Goal: Task Accomplishment & Management: Manage account settings

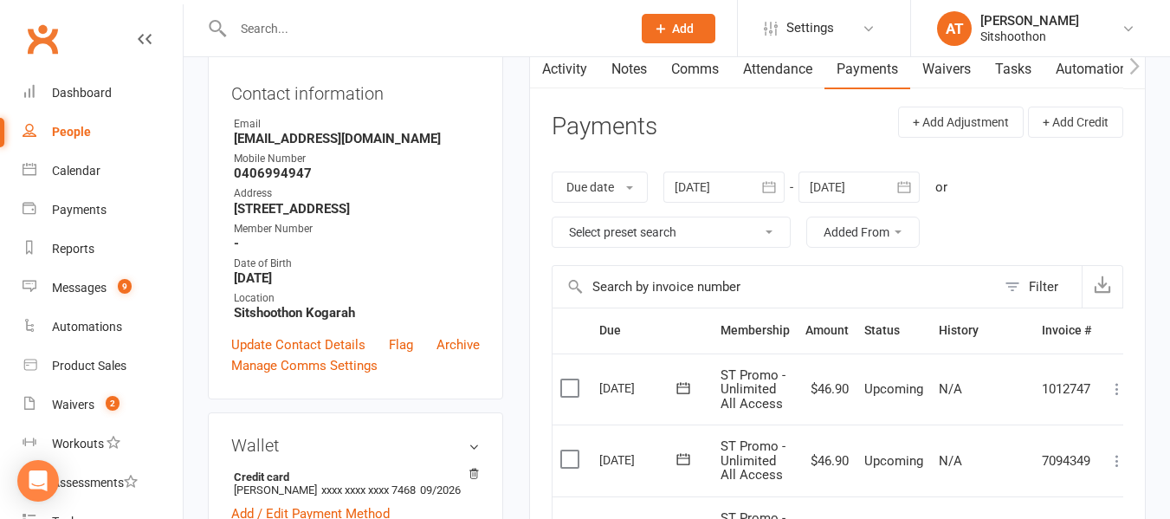
scroll to position [75, 0]
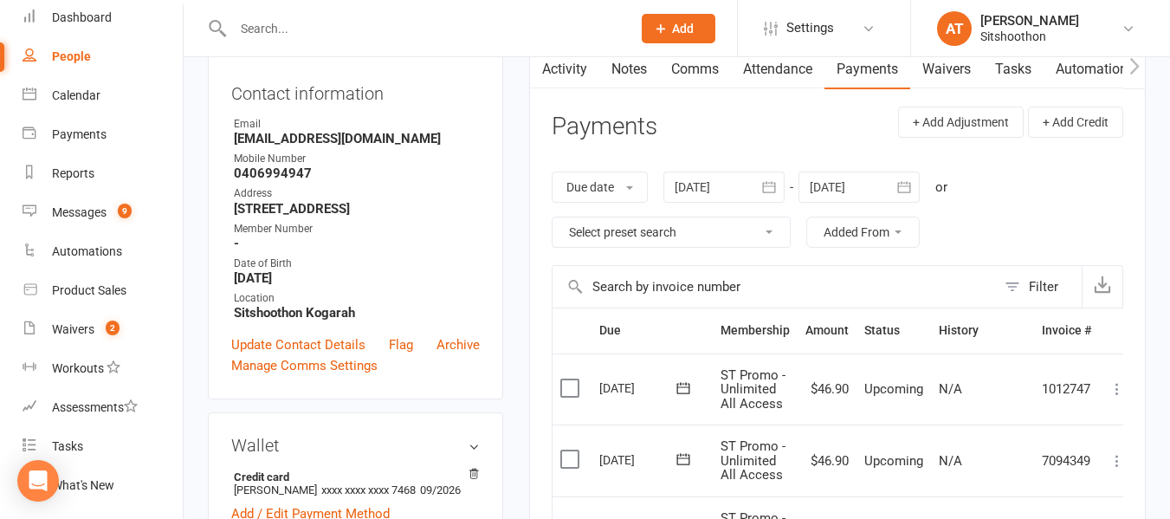
click at [449, 36] on input "text" at bounding box center [423, 28] width 391 height 24
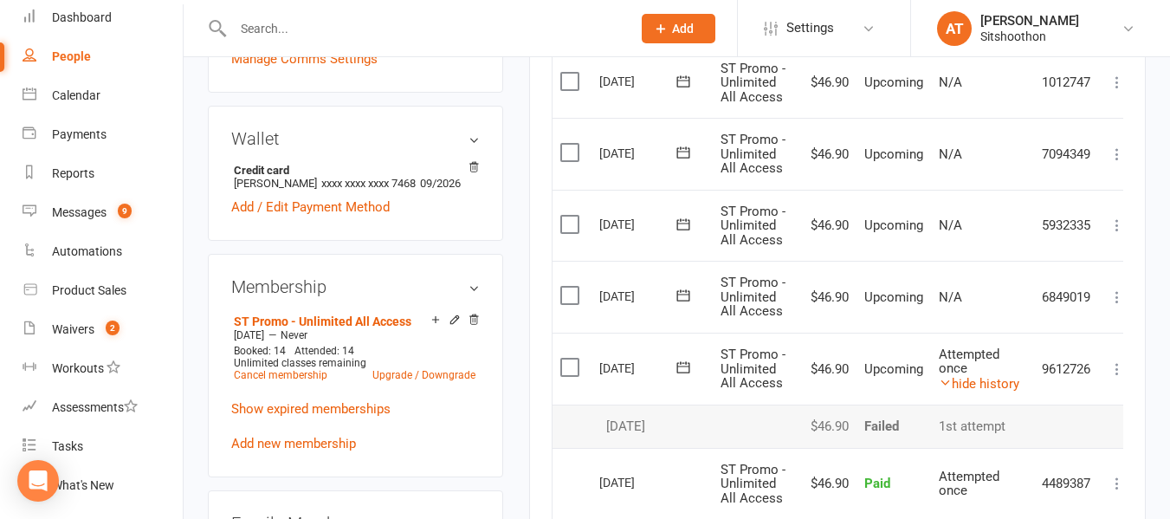
scroll to position [494, 0]
click at [997, 378] on link "hide history" at bounding box center [979, 383] width 81 height 16
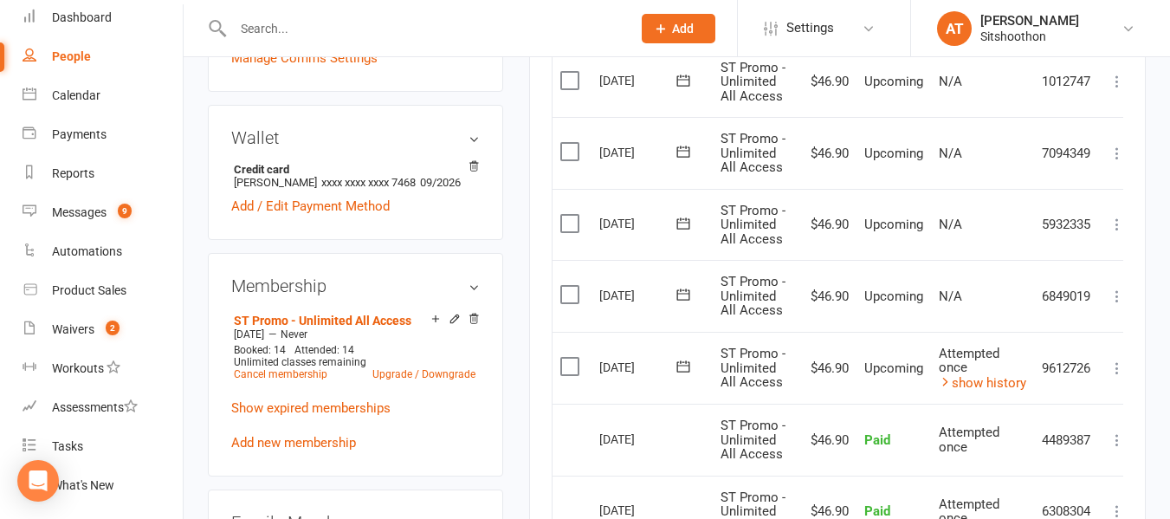
click at [780, 236] on span "ST Promo - Unlimited All Access" at bounding box center [752, 225] width 65 height 44
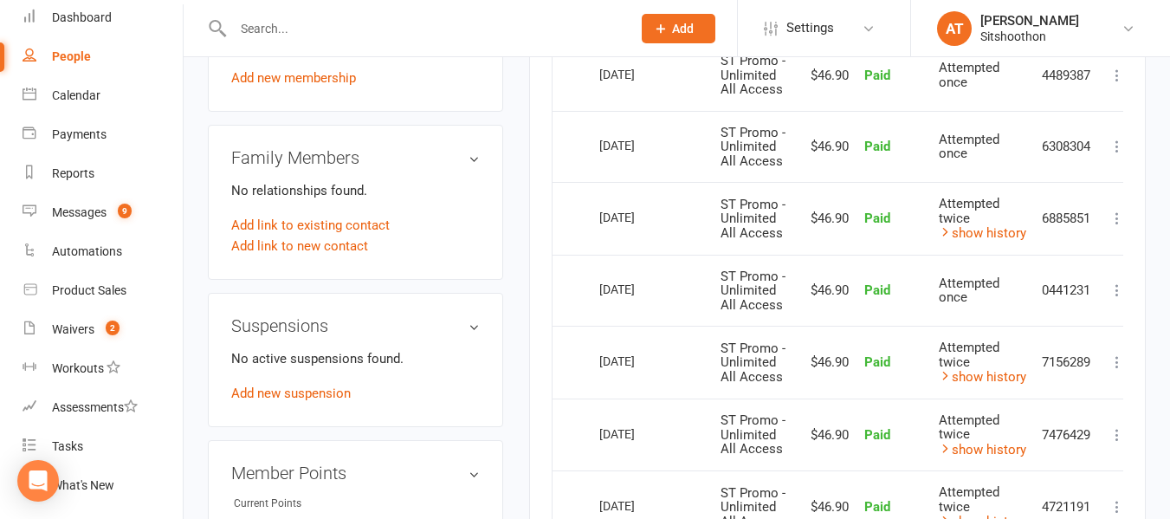
scroll to position [859, 0]
click at [288, 400] on link "Add new suspension" at bounding box center [290, 392] width 119 height 16
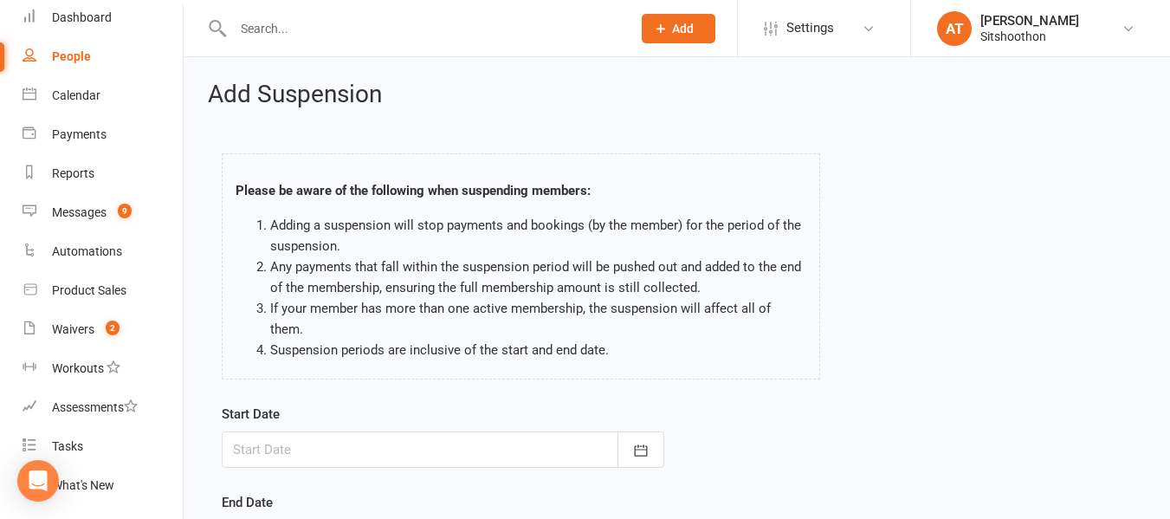
click at [397, 431] on div at bounding box center [443, 449] width 442 height 36
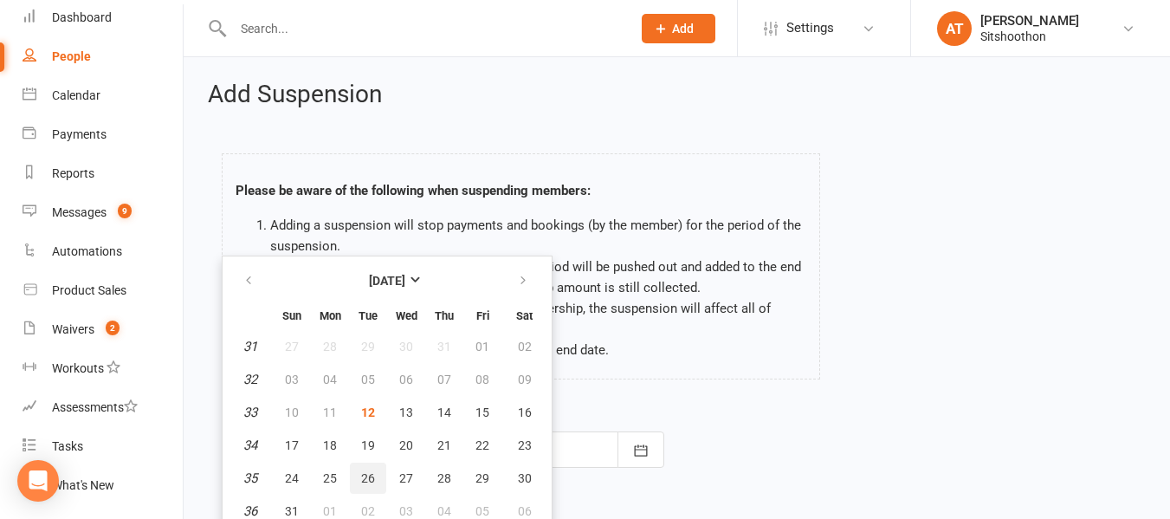
click at [365, 471] on span "26" at bounding box center [368, 478] width 14 height 14
type input "[DATE]"
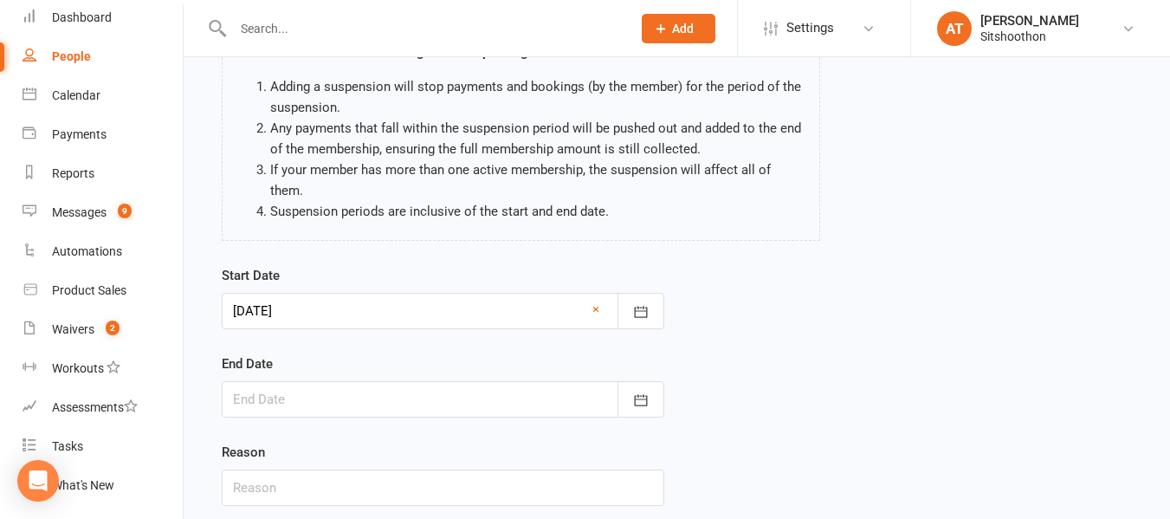
scroll to position [139, 0]
click at [298, 380] on div at bounding box center [443, 398] width 442 height 36
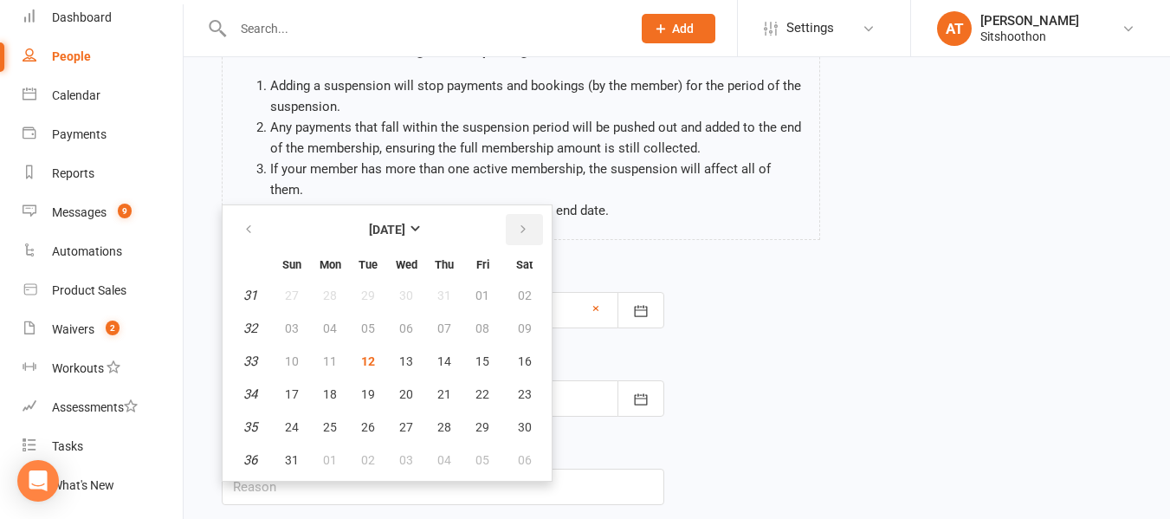
click at [522, 223] on icon "button" at bounding box center [523, 230] width 12 height 14
click at [323, 420] on span "29" at bounding box center [330, 427] width 14 height 14
type input "[DATE]"
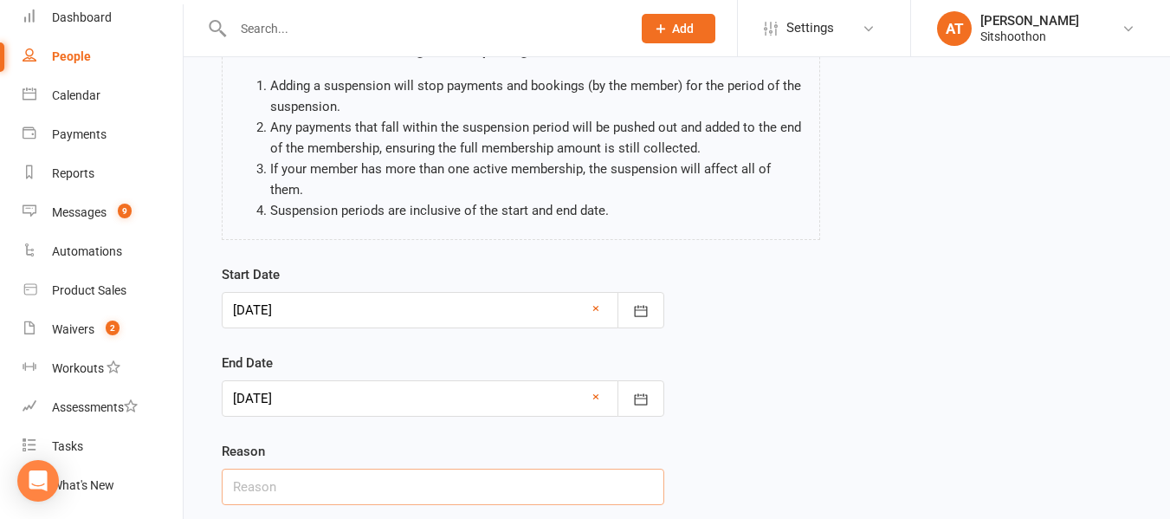
click at [341, 468] on input "text" at bounding box center [443, 486] width 442 height 36
type input "Holiday"
click at [907, 345] on div "Start Date [DATE] [DATE] Sun Mon Tue Wed Thu Fri Sat 31 27 28 29 30 31 01 02 32…" at bounding box center [677, 396] width 936 height 265
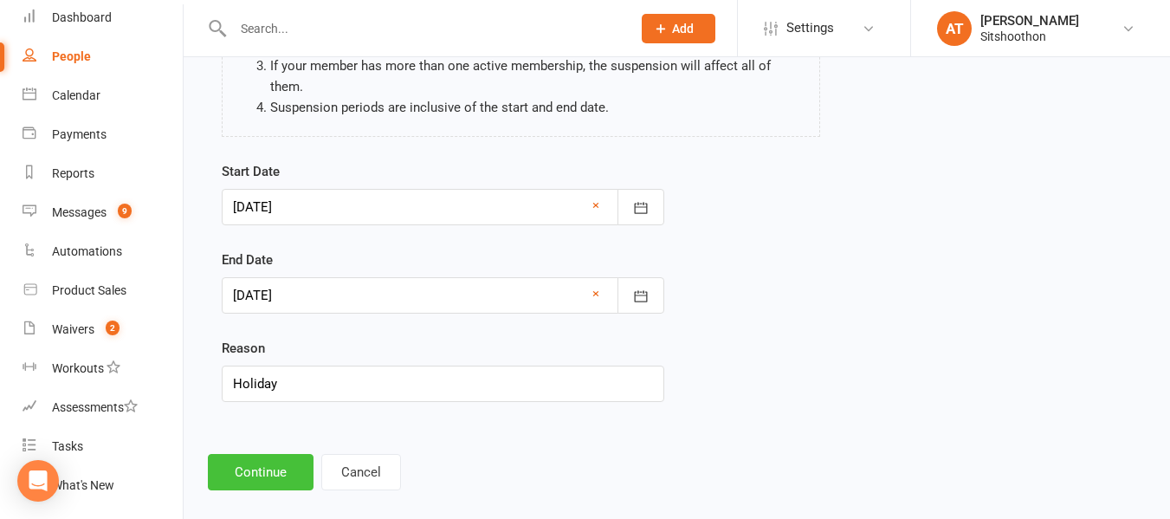
click at [259, 454] on button "Continue" at bounding box center [261, 472] width 106 height 36
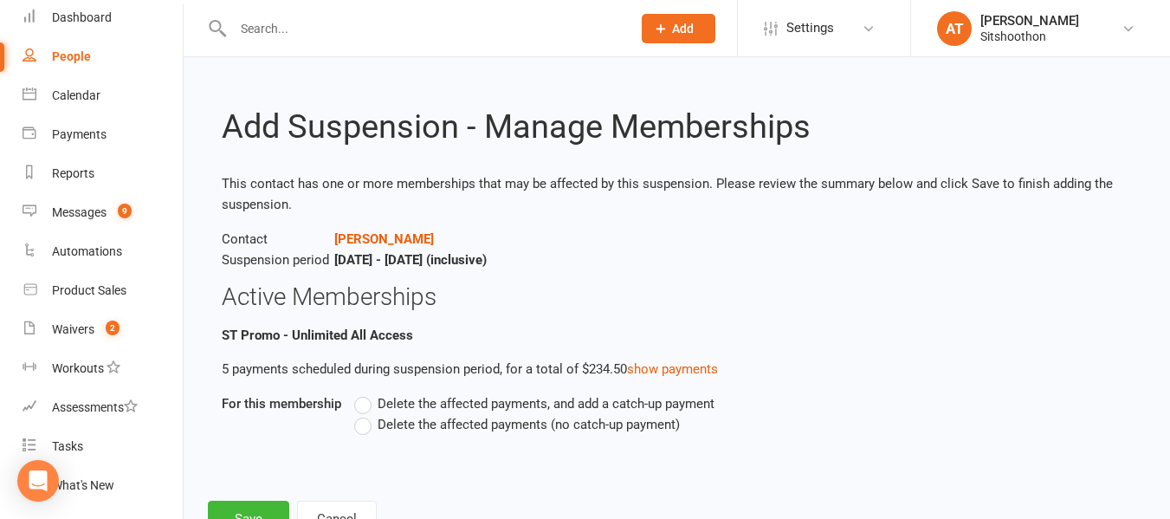
click at [397, 423] on span "Delete the affected payments (no catch-up payment)" at bounding box center [529, 423] width 302 height 18
click at [365, 414] on input "Delete the affected payments (no catch-up payment)" at bounding box center [359, 414] width 11 height 0
click at [232, 507] on button "Save" at bounding box center [248, 518] width 81 height 36
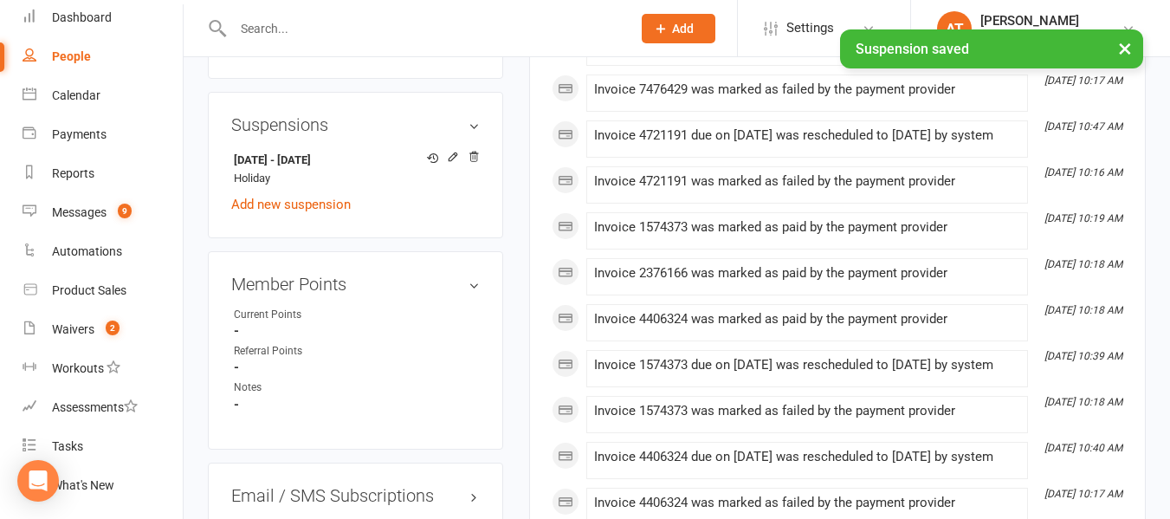
scroll to position [1062, 0]
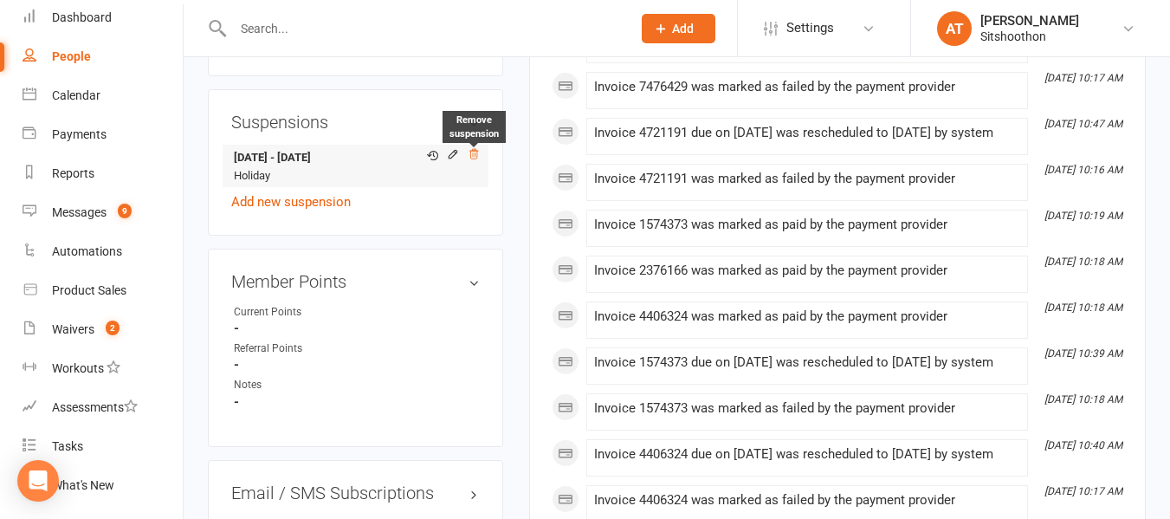
click at [475, 160] on icon at bounding box center [474, 154] width 12 height 12
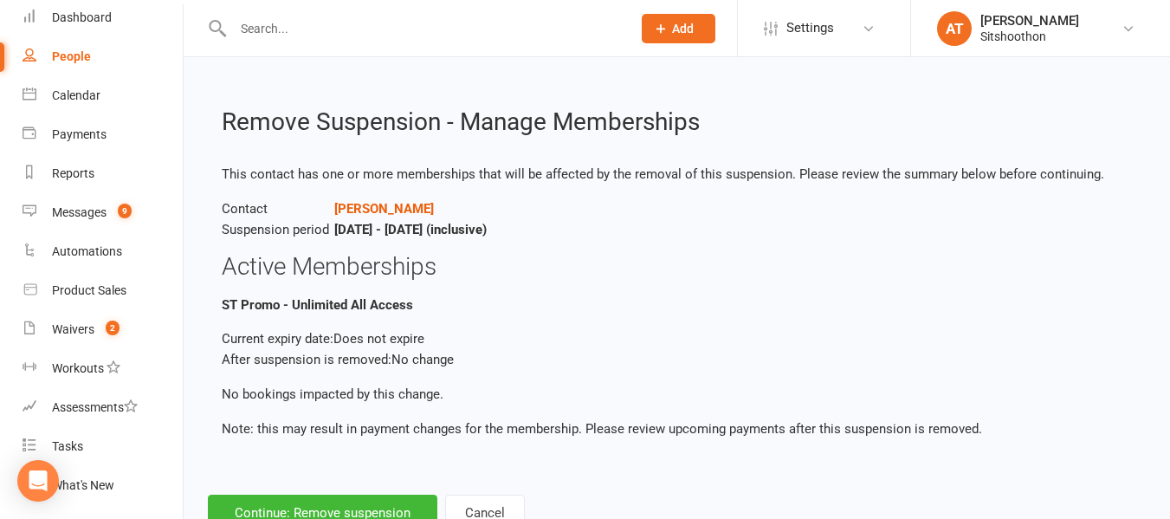
scroll to position [61, 0]
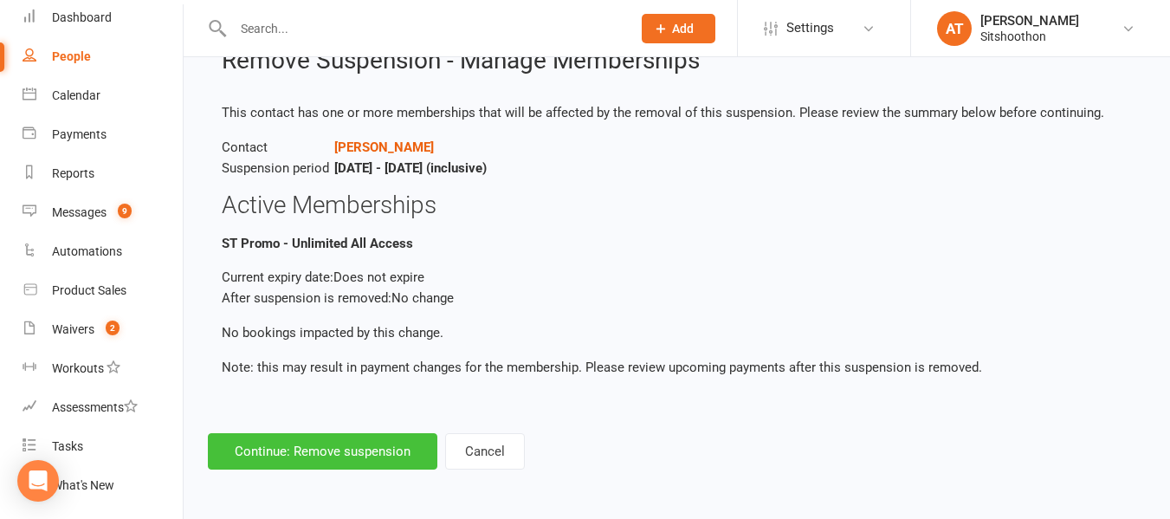
click at [361, 448] on button "Continue: Remove suspension" at bounding box center [322, 451] width 229 height 36
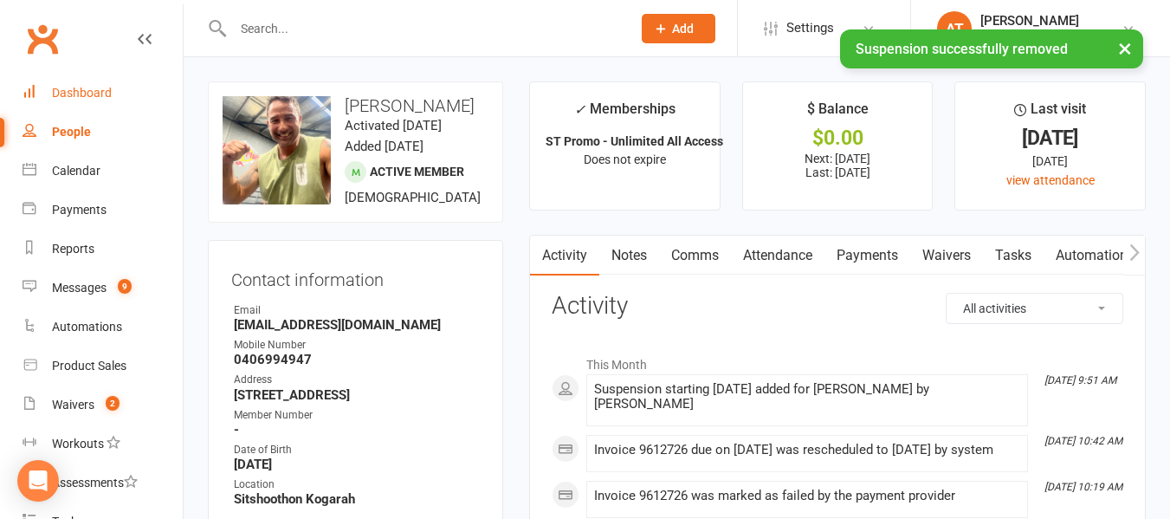
click at [98, 100] on div "Dashboard" at bounding box center [82, 93] width 60 height 14
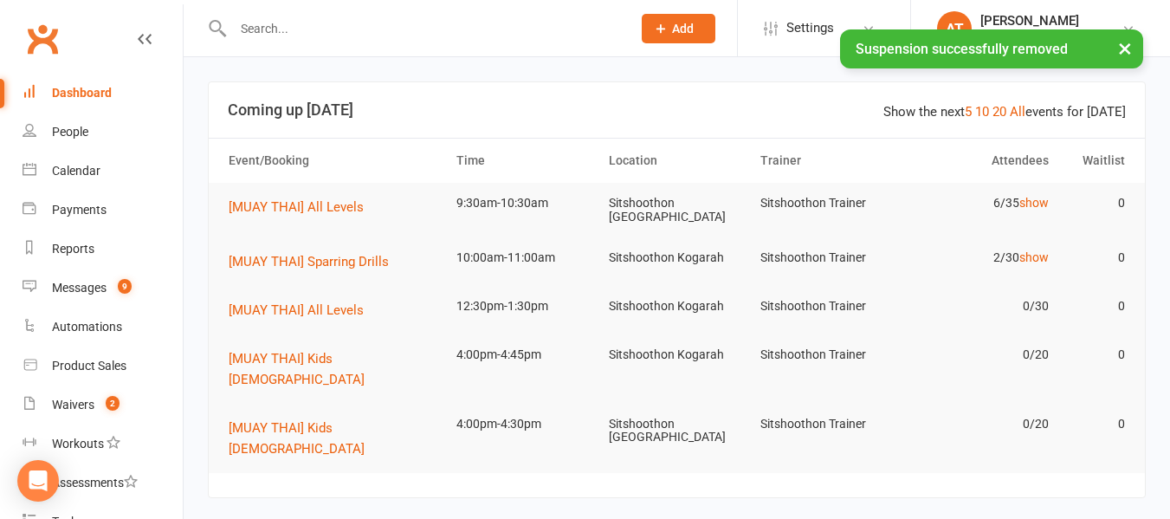
scroll to position [354, 0]
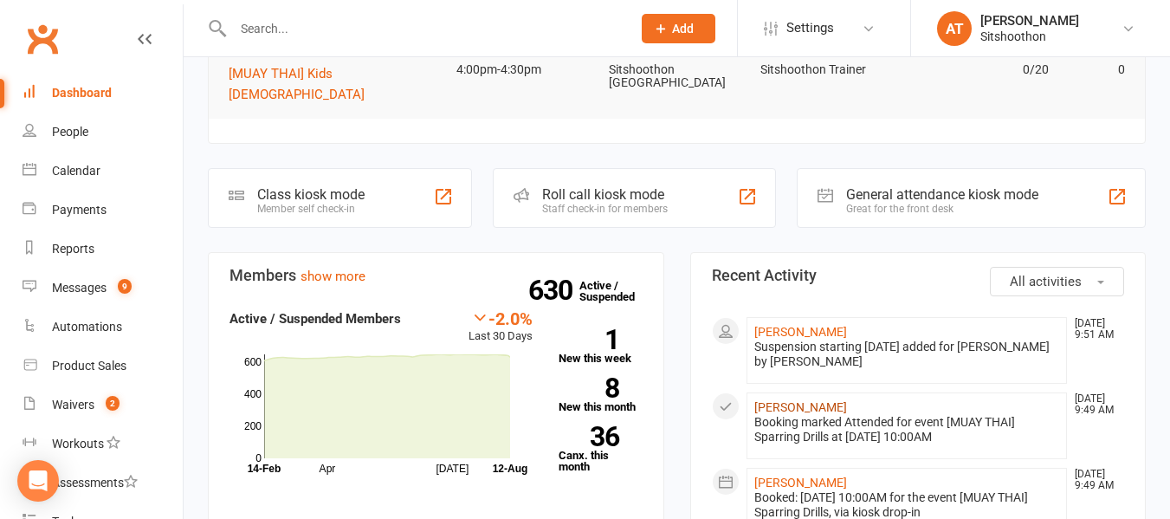
click at [764, 400] on link "[PERSON_NAME]" at bounding box center [800, 407] width 93 height 14
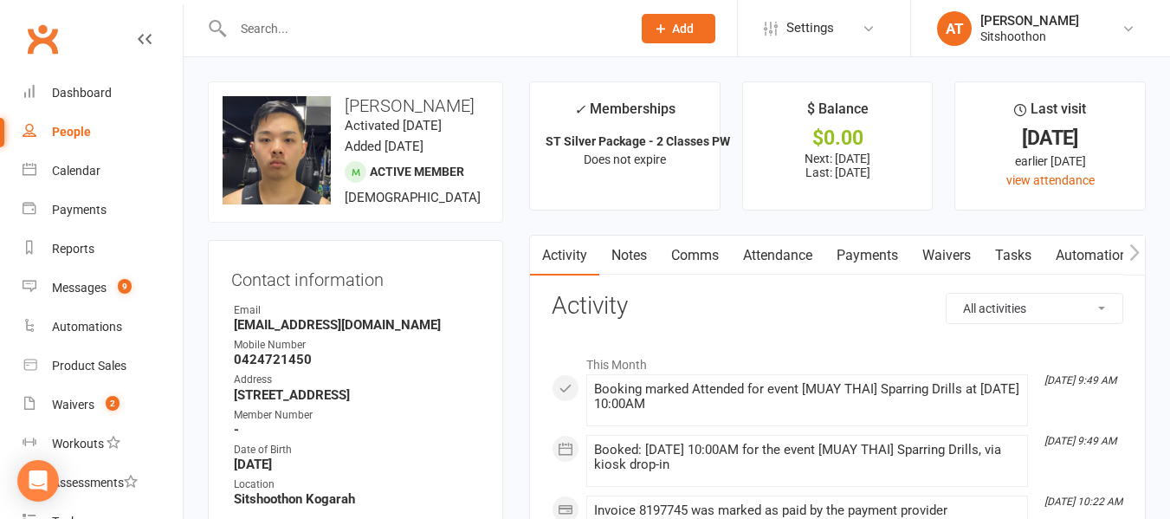
click at [860, 259] on link "Payments" at bounding box center [867, 256] width 86 height 40
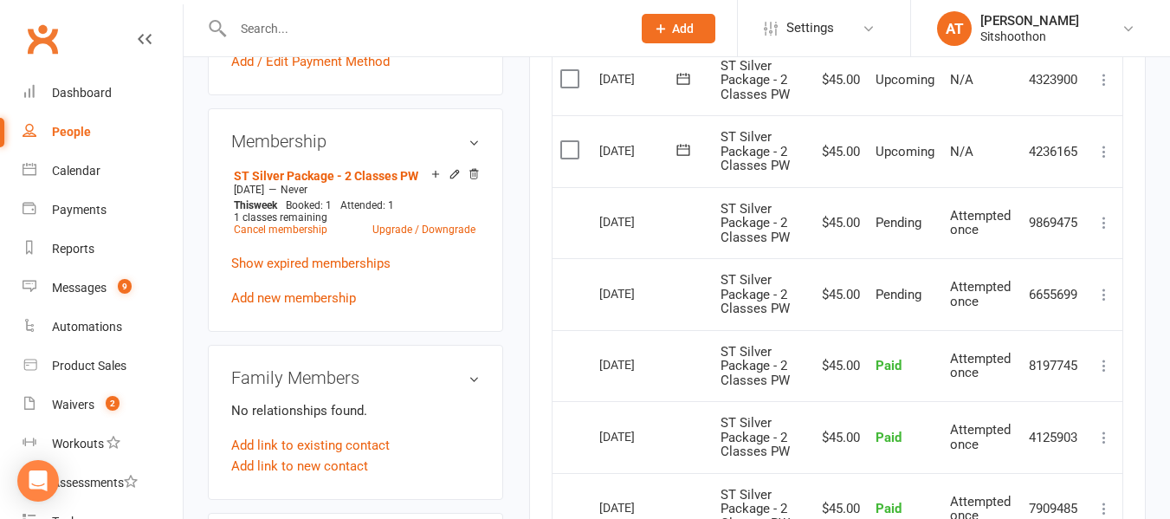
scroll to position [637, 0]
click at [565, 264] on td "Select this" at bounding box center [571, 295] width 39 height 72
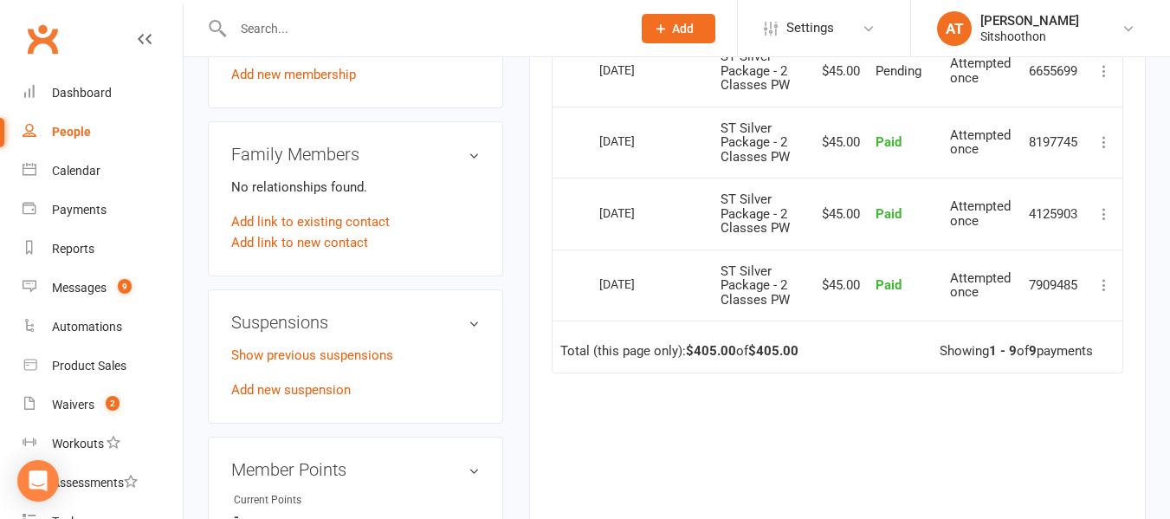
scroll to position [863, 0]
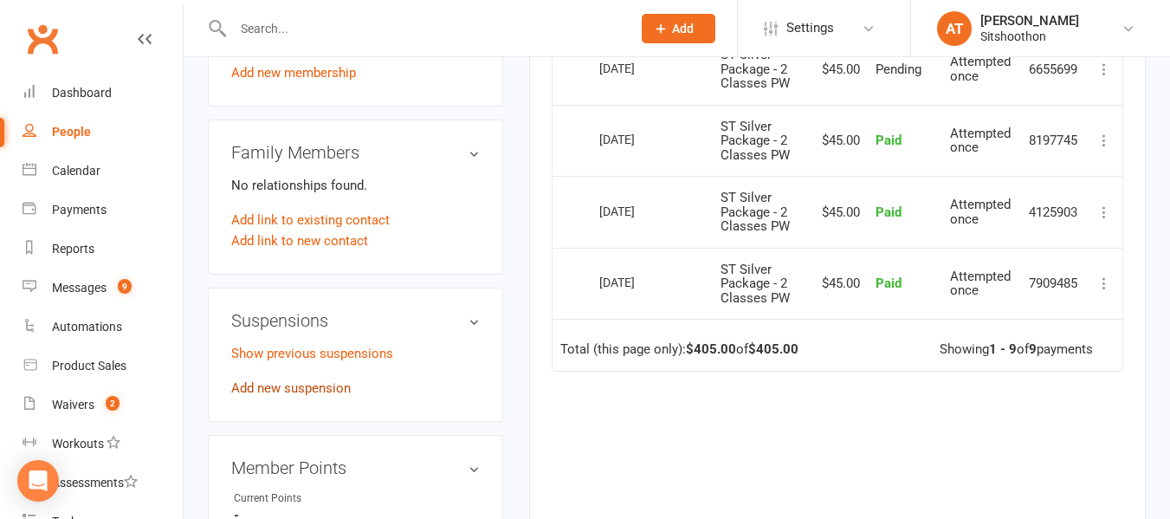
click at [287, 396] on link "Add new suspension" at bounding box center [290, 388] width 119 height 16
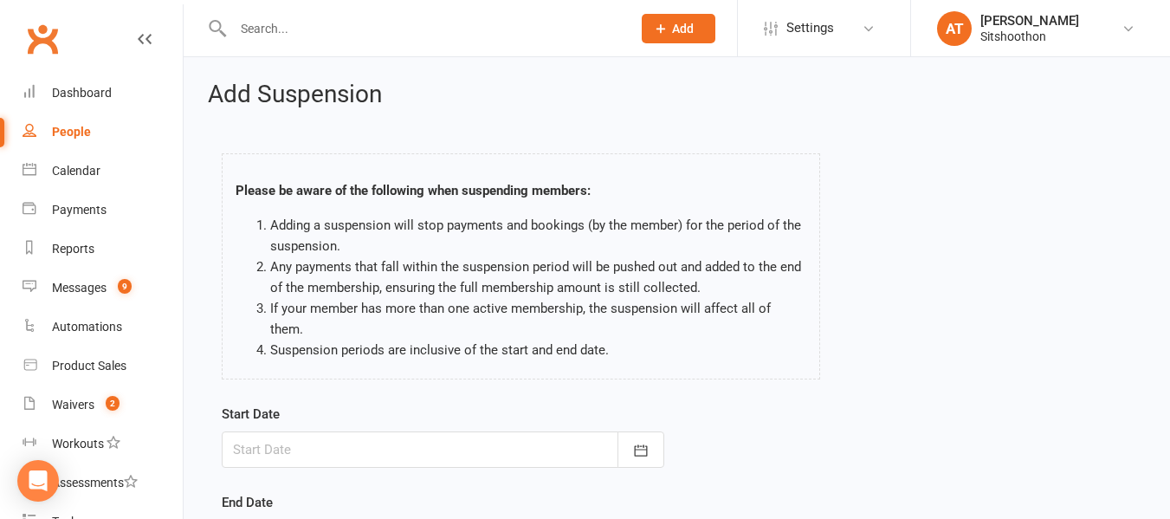
click at [384, 431] on div at bounding box center [443, 449] width 442 height 36
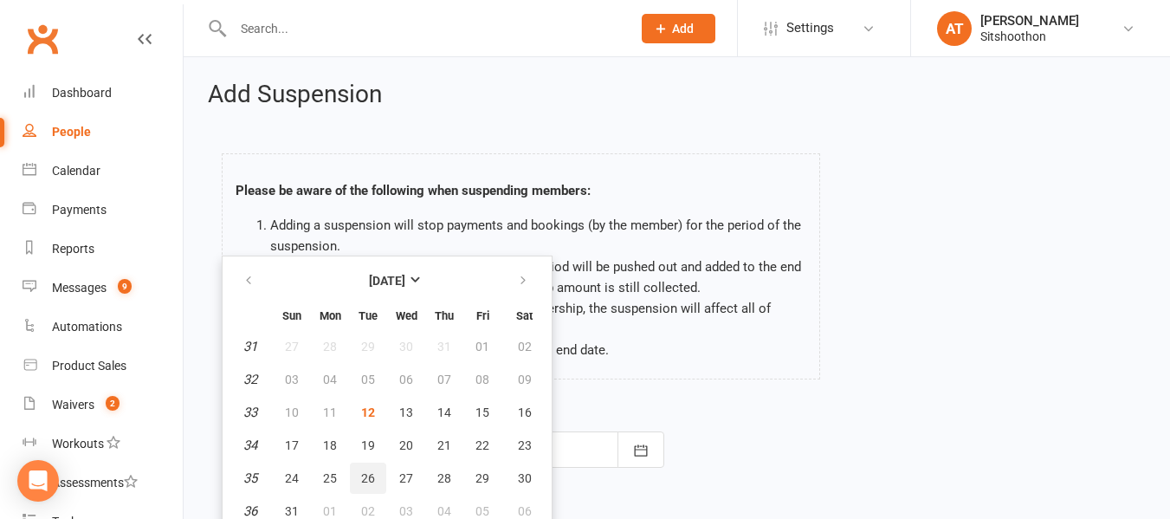
click at [361, 471] on span "26" at bounding box center [368, 478] width 14 height 14
type input "[DATE]"
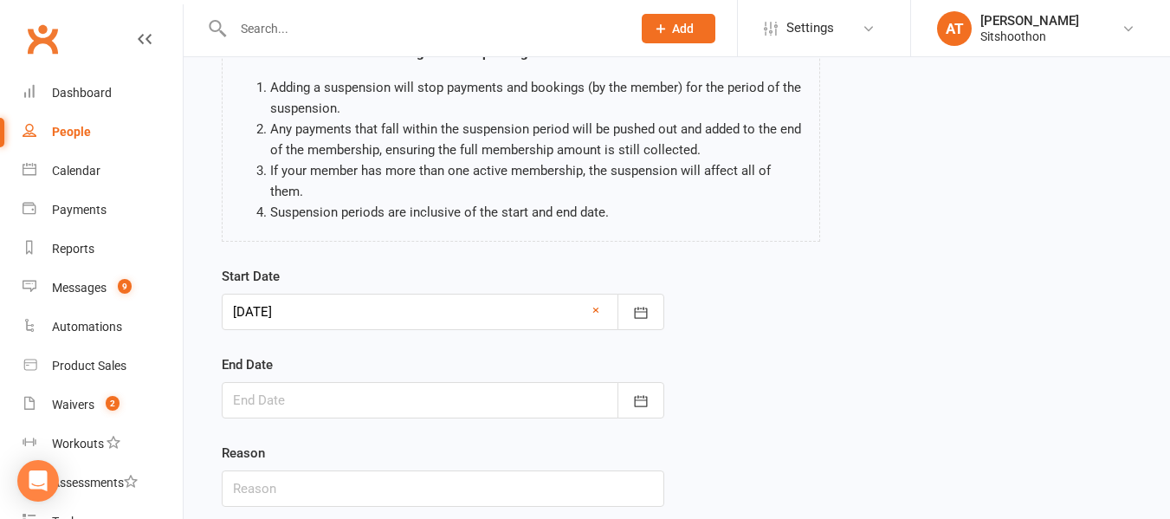
scroll to position [139, 0]
click at [287, 390] on div at bounding box center [443, 399] width 442 height 36
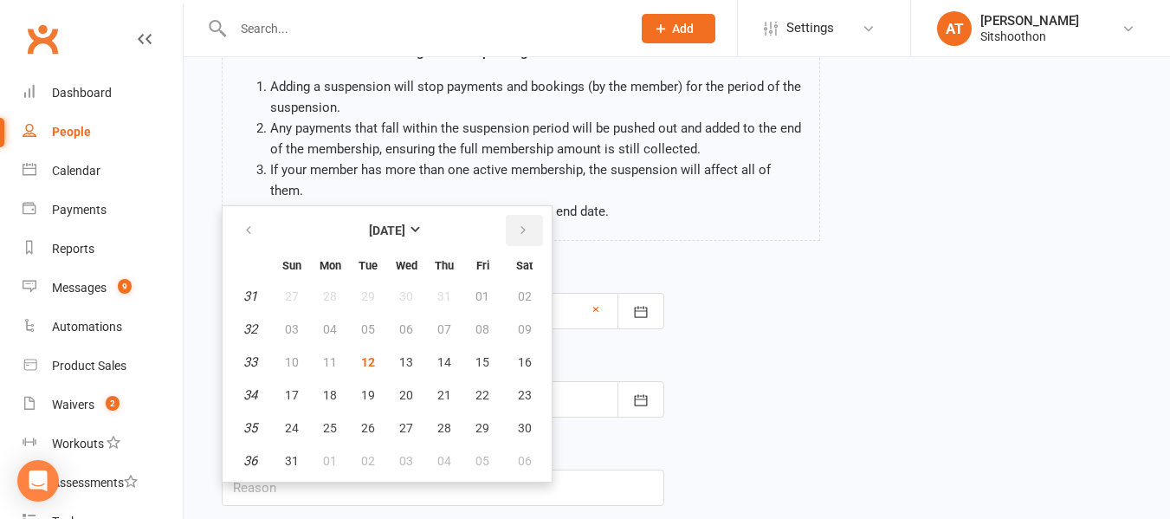
click at [523, 217] on button "button" at bounding box center [524, 230] width 37 height 31
click at [315, 412] on button "29" at bounding box center [330, 427] width 36 height 31
type input "[DATE]"
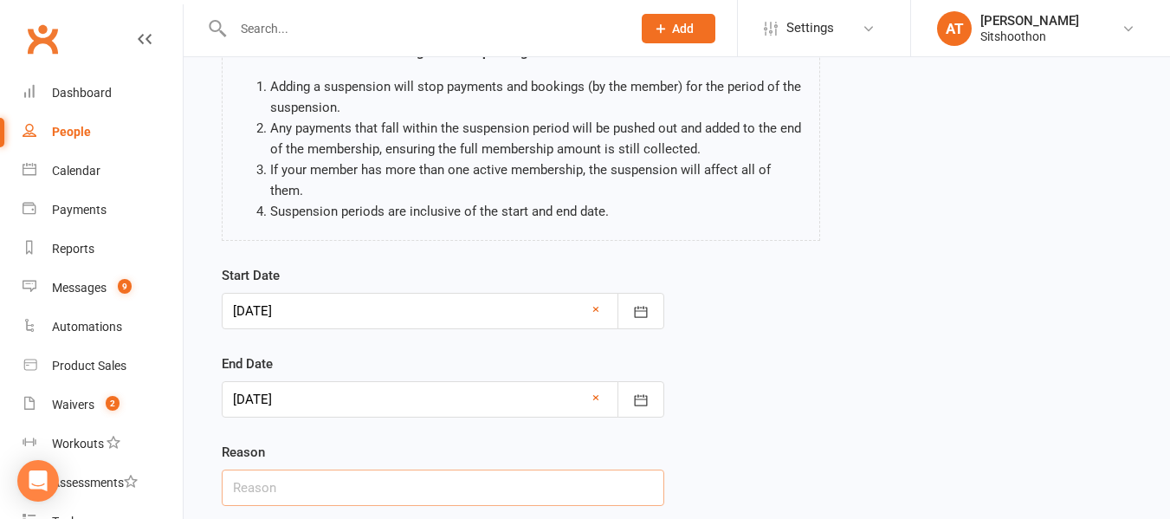
click at [274, 469] on input "text" at bounding box center [443, 487] width 442 height 36
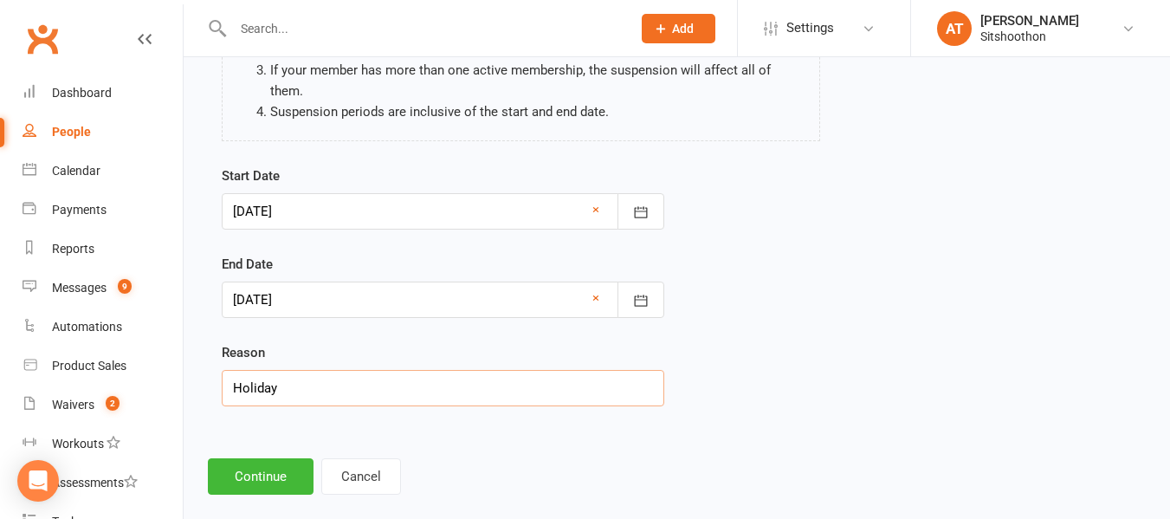
scroll to position [242, 0]
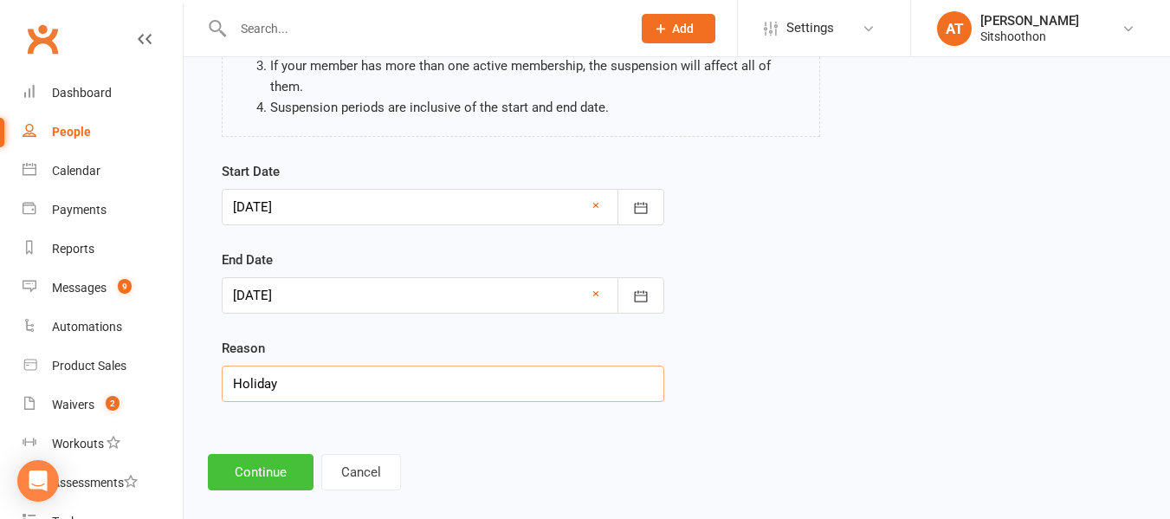
type input "Holiday"
click at [215, 454] on button "Continue" at bounding box center [261, 472] width 106 height 36
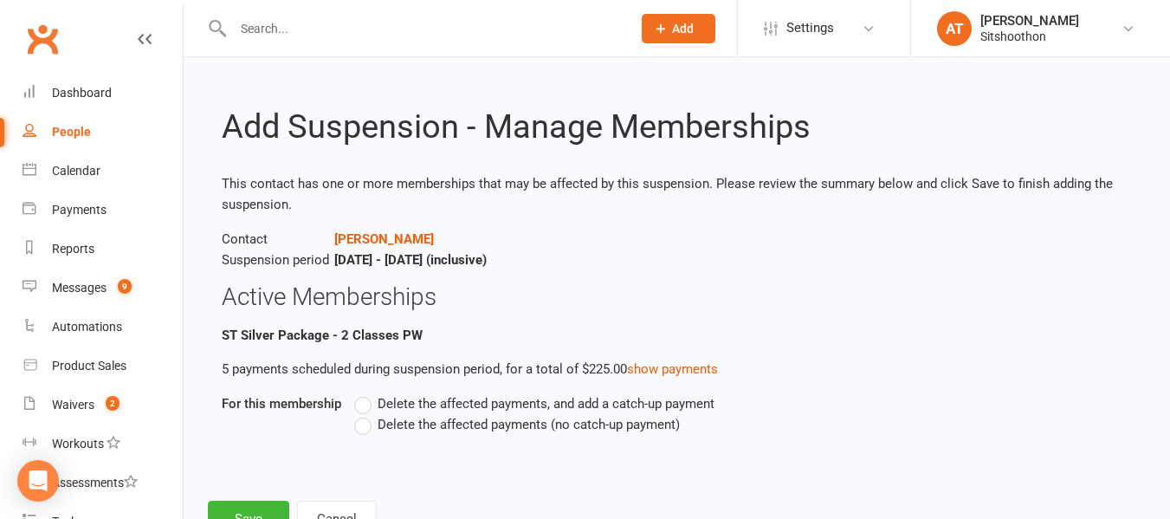
click at [397, 424] on span "Delete the affected payments (no catch-up payment)" at bounding box center [529, 423] width 302 height 18
click at [365, 414] on input "Delete the affected payments (no catch-up payment)" at bounding box center [359, 414] width 11 height 0
click at [227, 503] on button "Save" at bounding box center [248, 518] width 81 height 36
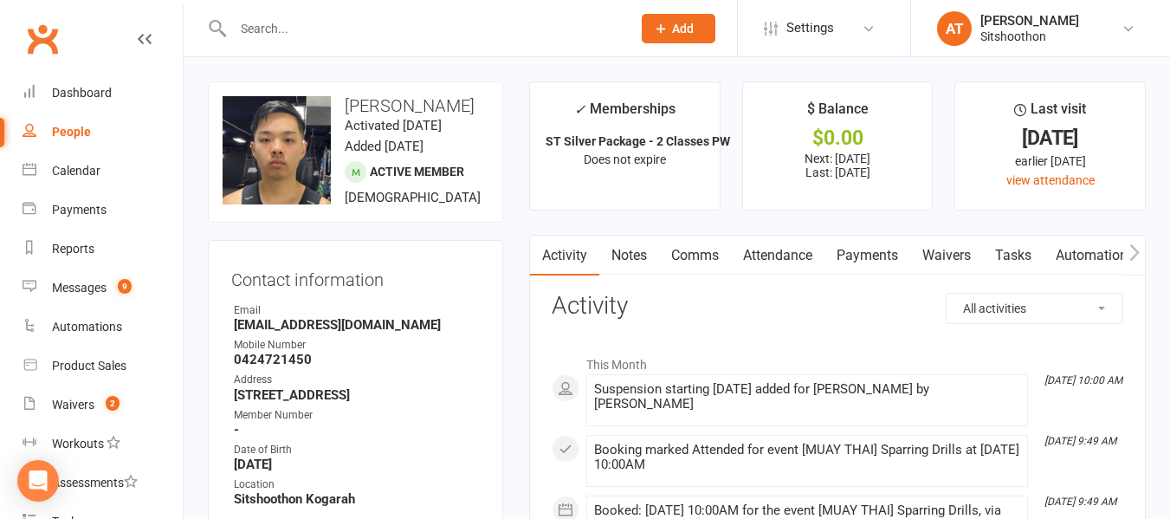
click at [339, 30] on input "text" at bounding box center [423, 28] width 391 height 24
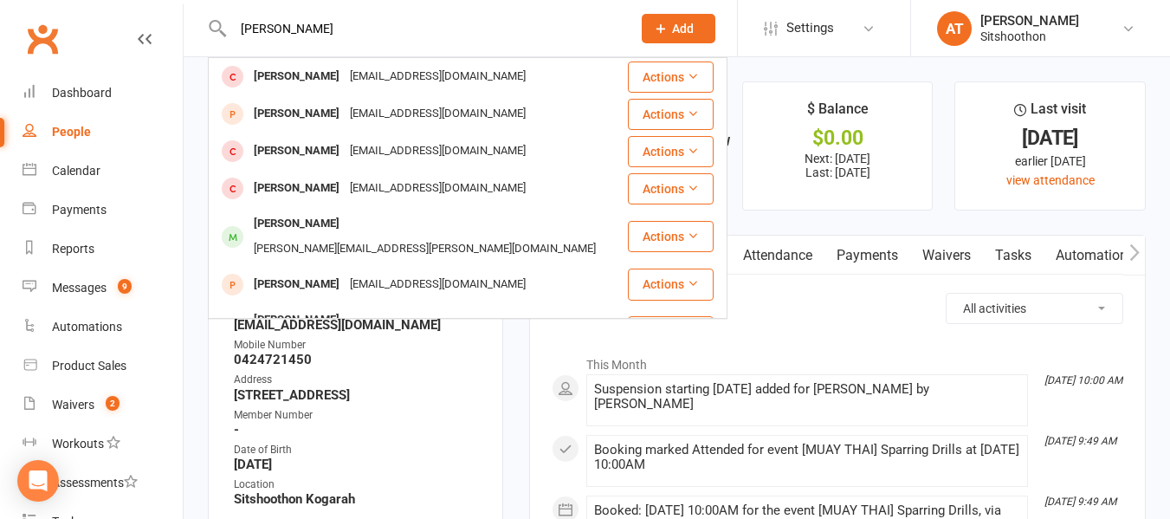
click at [274, 34] on input "[PERSON_NAME]" at bounding box center [423, 28] width 391 height 24
type input "n"
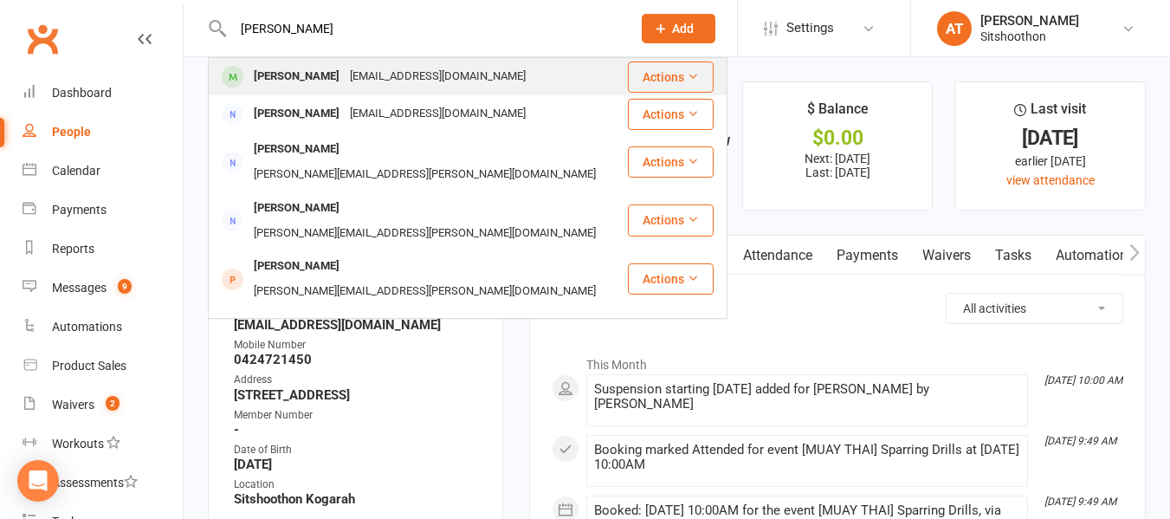
type input "[PERSON_NAME]"
click at [283, 71] on div "[PERSON_NAME]" at bounding box center [297, 76] width 96 height 25
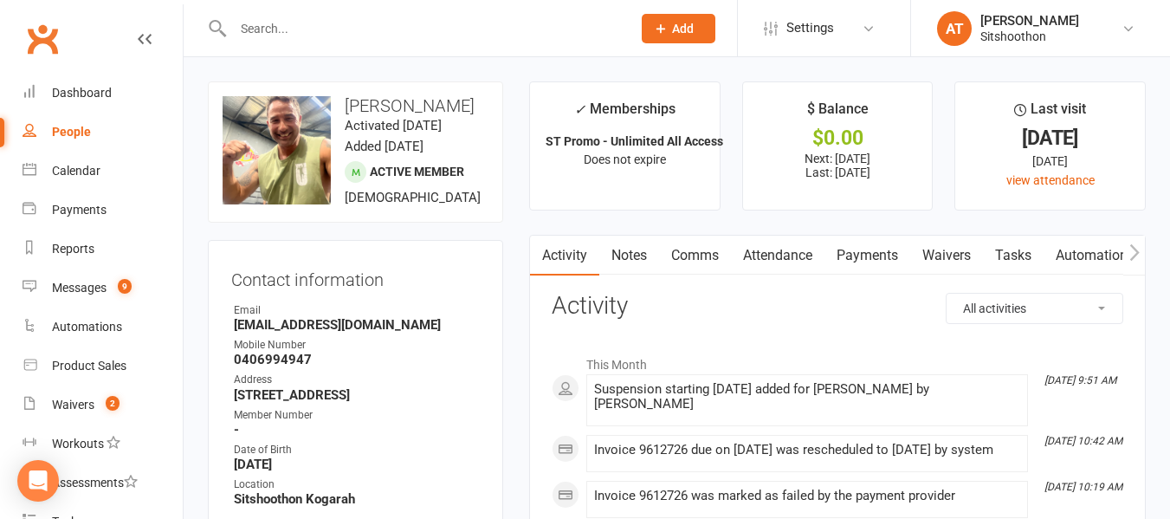
click at [358, 25] on input "text" at bounding box center [423, 28] width 391 height 24
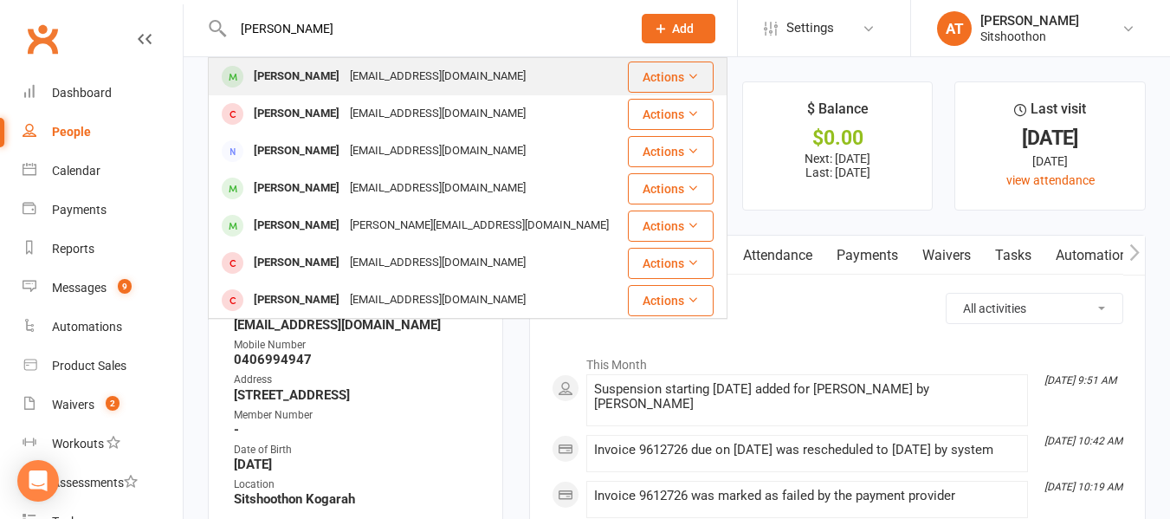
type input "[PERSON_NAME]"
click at [319, 68] on div "[PERSON_NAME]" at bounding box center [297, 76] width 96 height 25
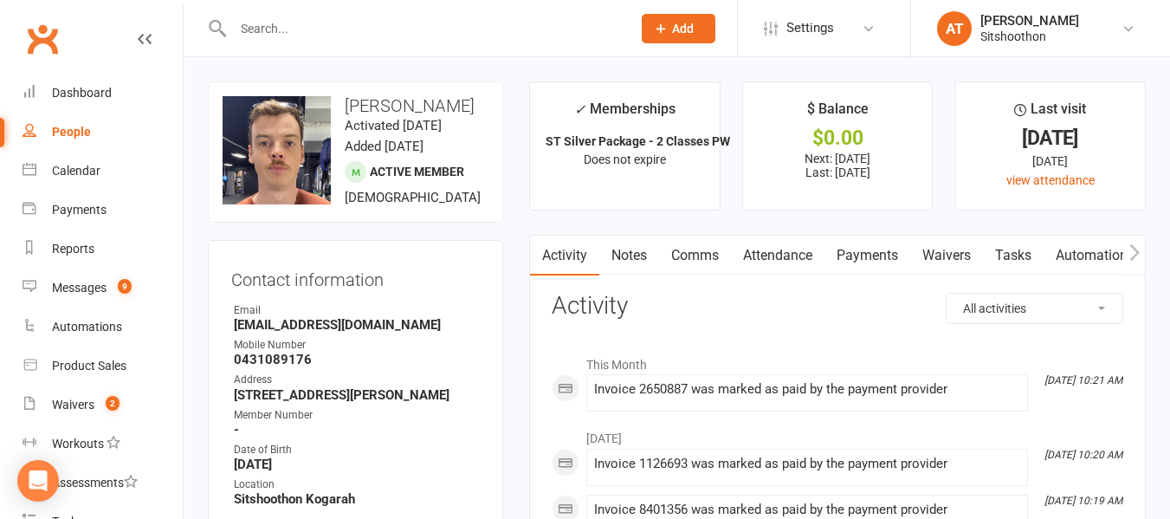
scroll to position [1, 0]
click at [855, 260] on link "Payments" at bounding box center [867, 255] width 86 height 40
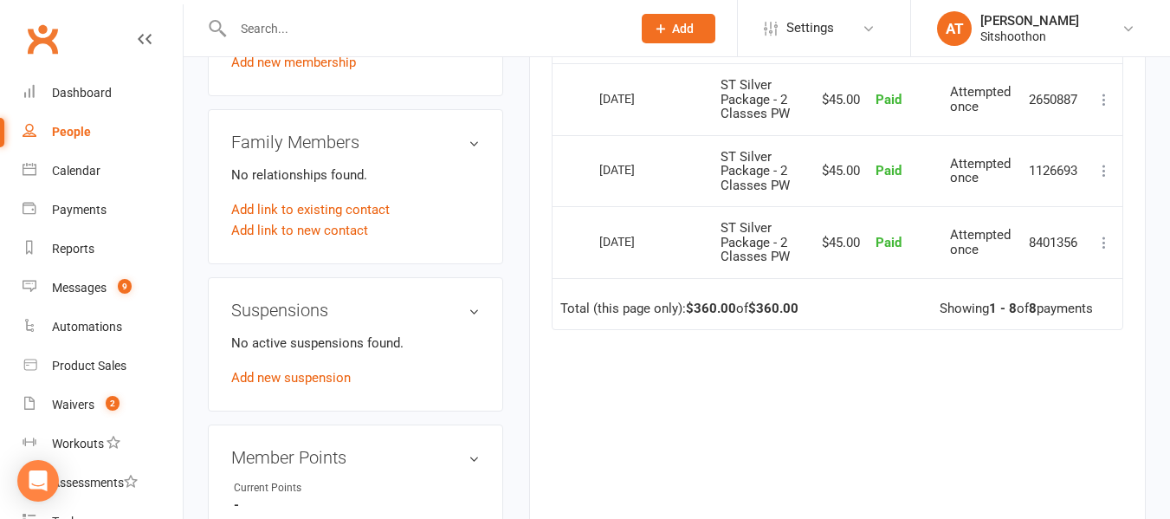
scroll to position [860, 0]
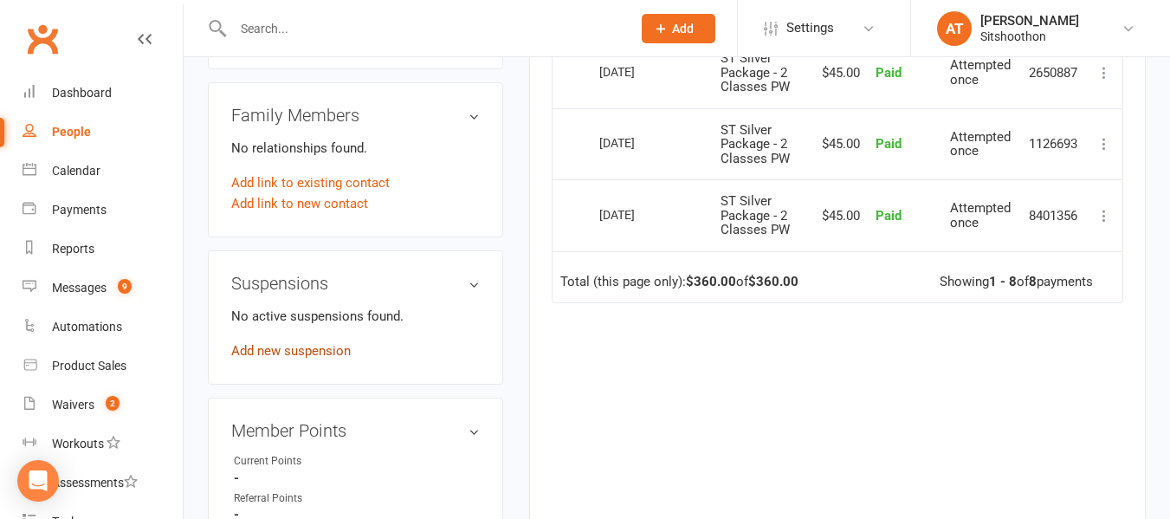
click at [304, 358] on link "Add new suspension" at bounding box center [290, 351] width 119 height 16
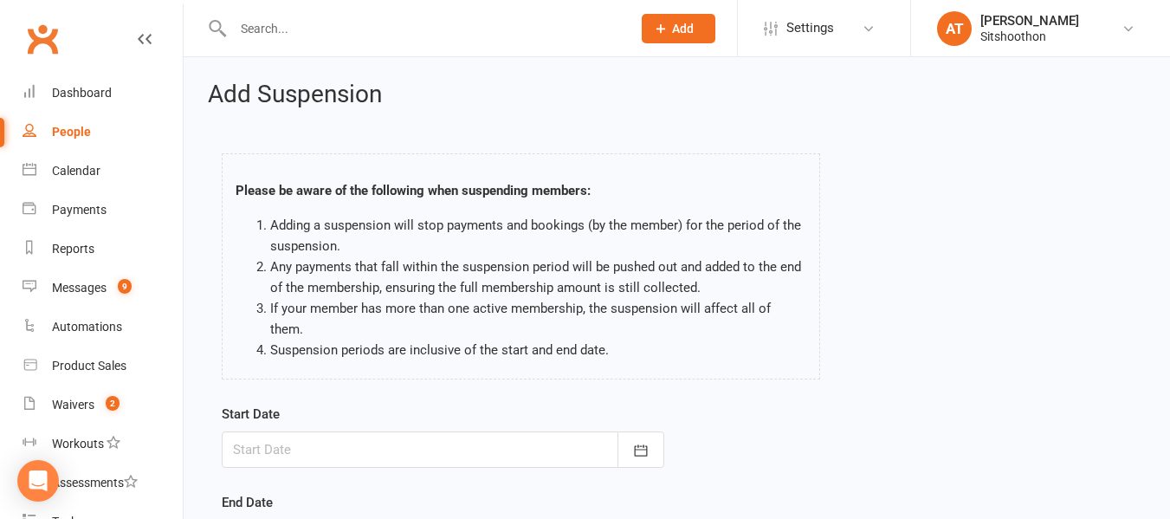
click at [388, 431] on div at bounding box center [443, 449] width 442 height 36
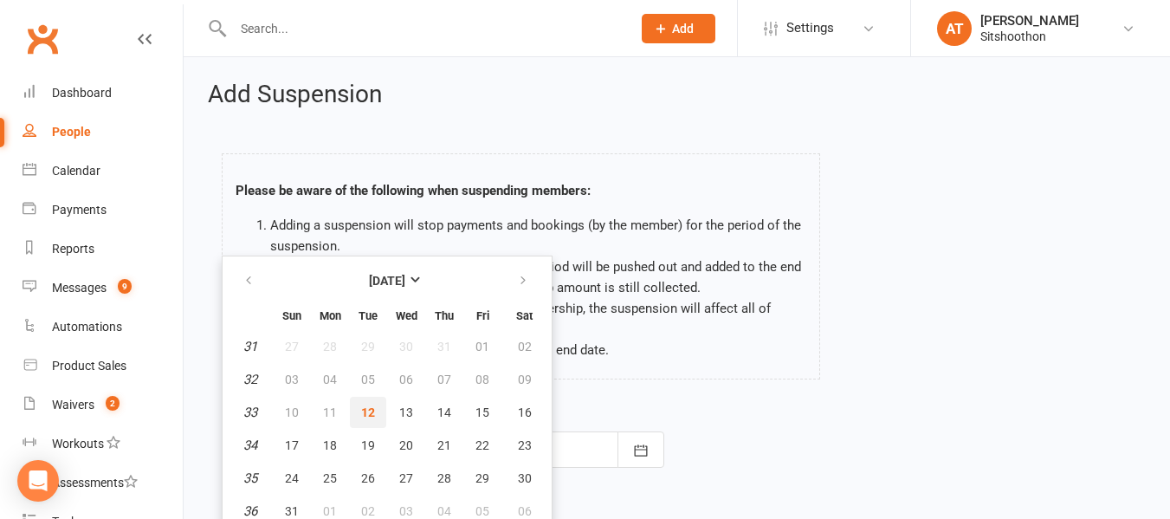
click at [365, 405] on span "12" at bounding box center [368, 412] width 14 height 14
type input "[DATE]"
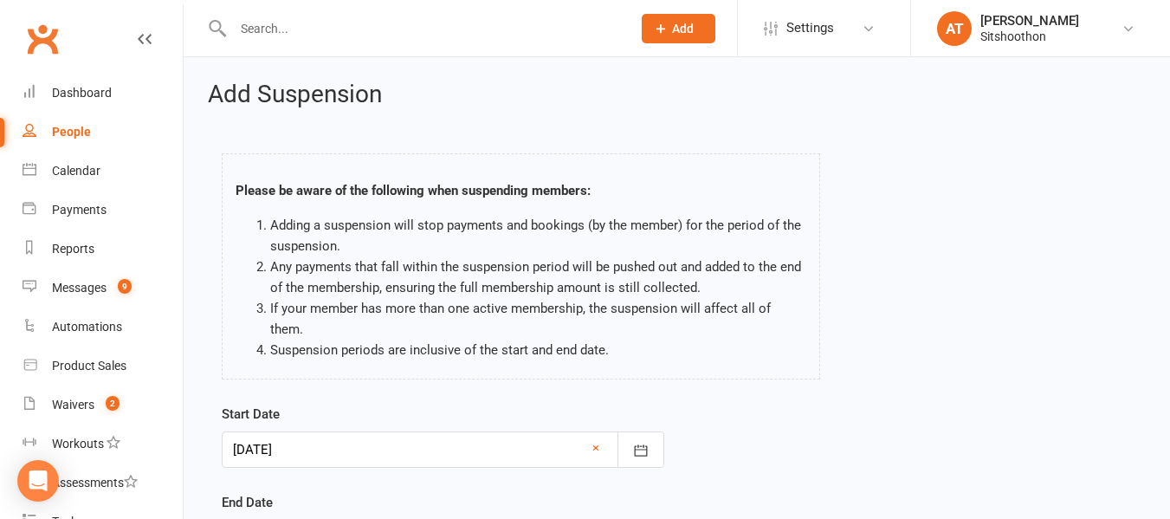
click at [335, 431] on div at bounding box center [443, 449] width 442 height 36
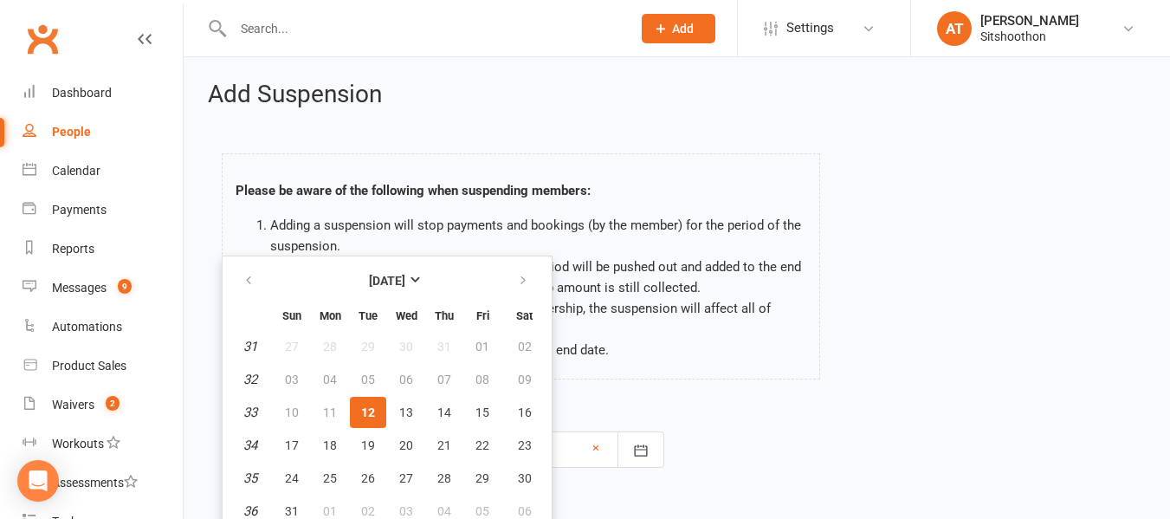
click at [678, 274] on li "Any payments that fall within the suspension period will be pushed out and adde…" at bounding box center [538, 277] width 536 height 42
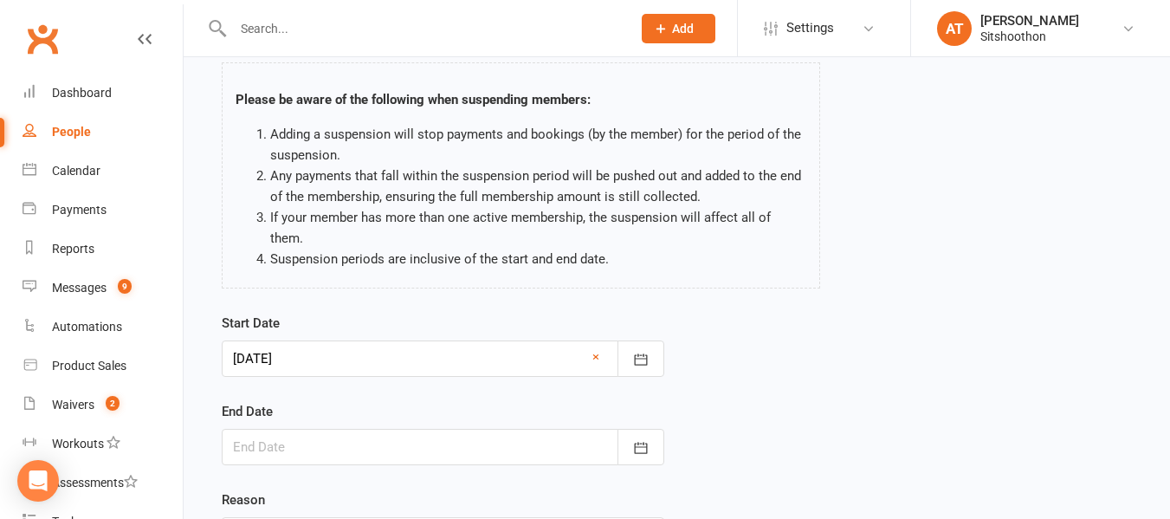
scroll to position [92, 0]
click at [394, 428] on div at bounding box center [443, 446] width 442 height 36
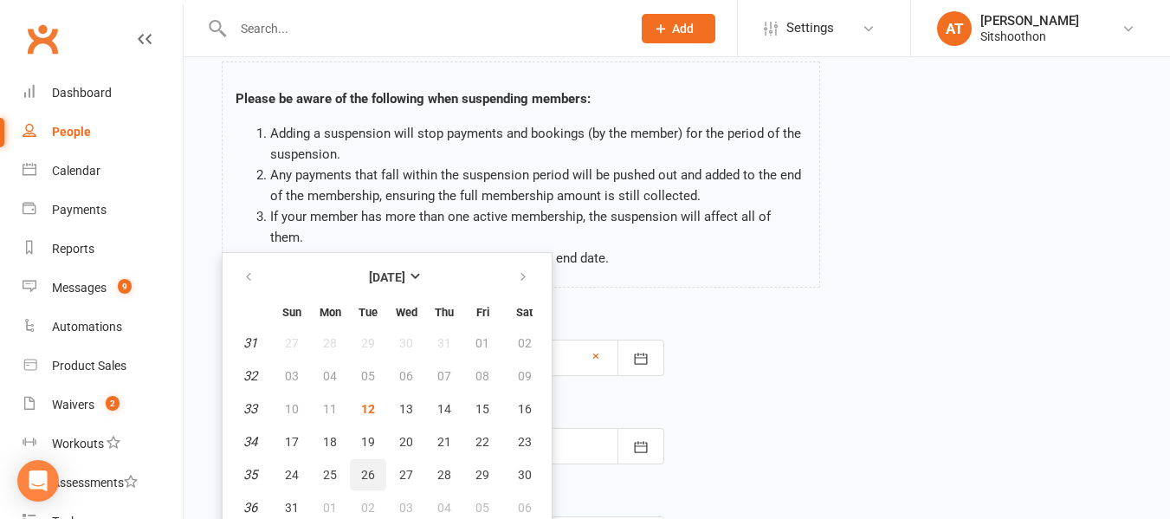
click at [368, 468] on span "26" at bounding box center [368, 475] width 14 height 14
type input "[DATE]"
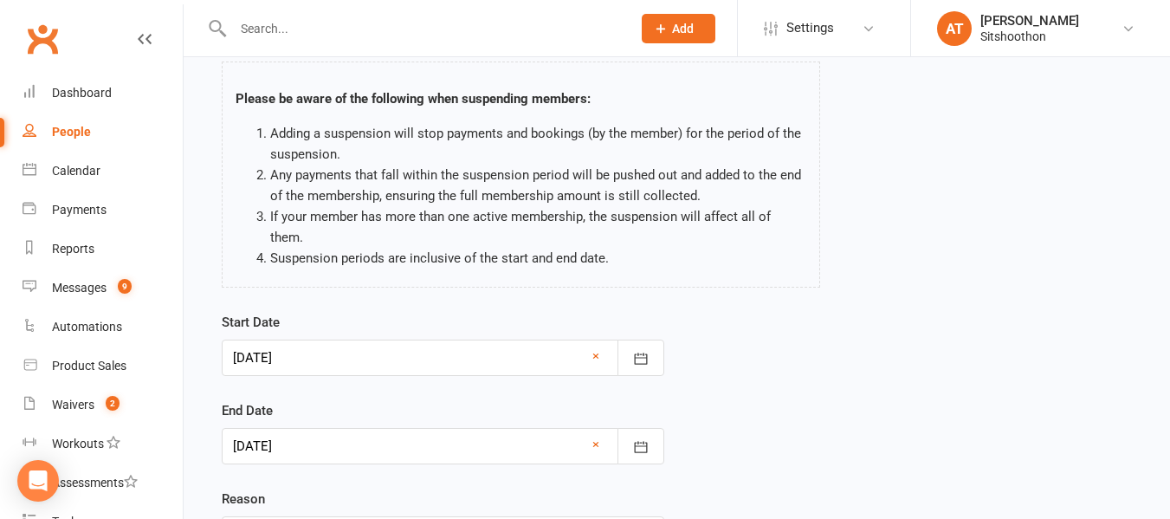
scroll to position [242, 0]
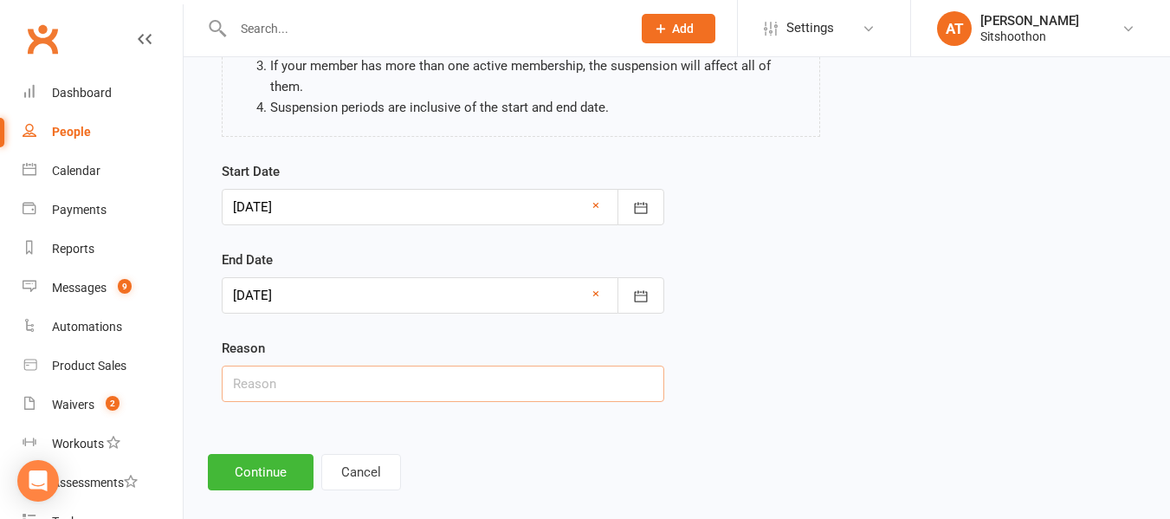
click at [291, 365] on input "text" at bounding box center [443, 383] width 442 height 36
type input "Holiday"
click at [251, 454] on button "Continue" at bounding box center [261, 472] width 106 height 36
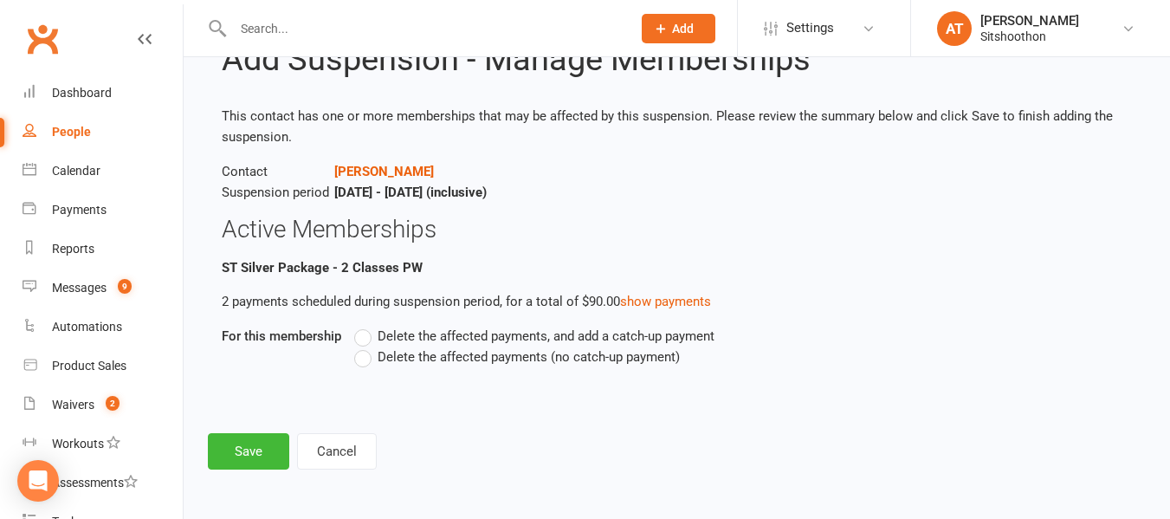
scroll to position [0, 0]
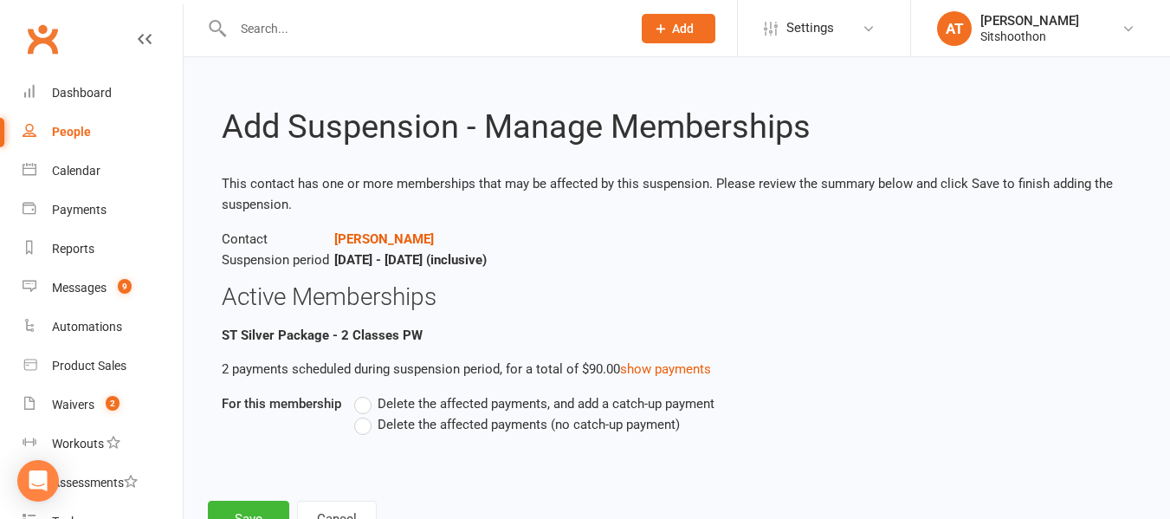
click at [449, 426] on span "Delete the affected payments (no catch-up payment)" at bounding box center [529, 423] width 302 height 18
click at [365, 414] on input "Delete the affected payments (no catch-up payment)" at bounding box center [359, 414] width 11 height 0
click at [220, 509] on button "Save" at bounding box center [248, 518] width 81 height 36
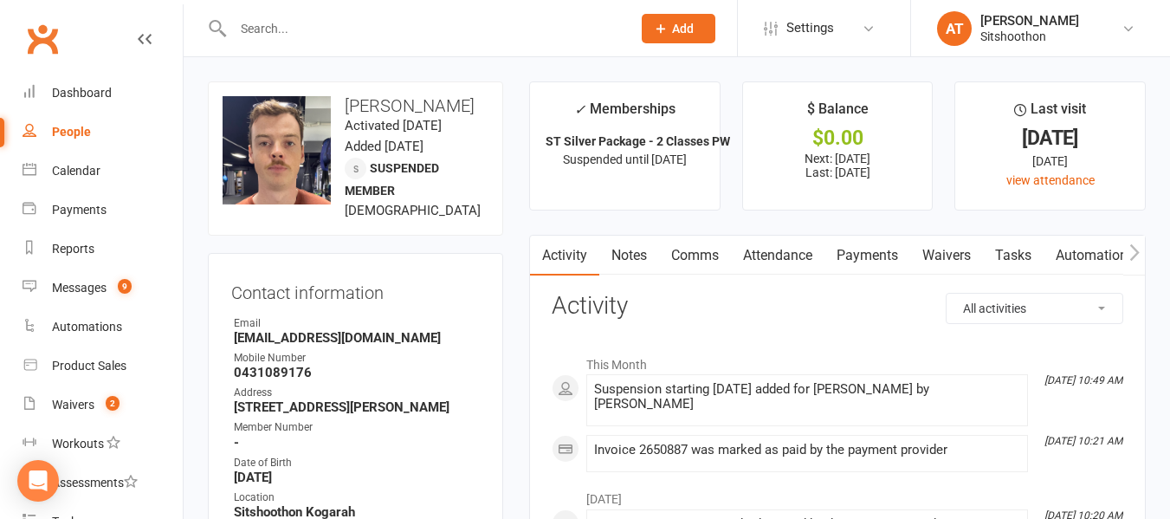
click at [352, 21] on input "text" at bounding box center [423, 28] width 391 height 24
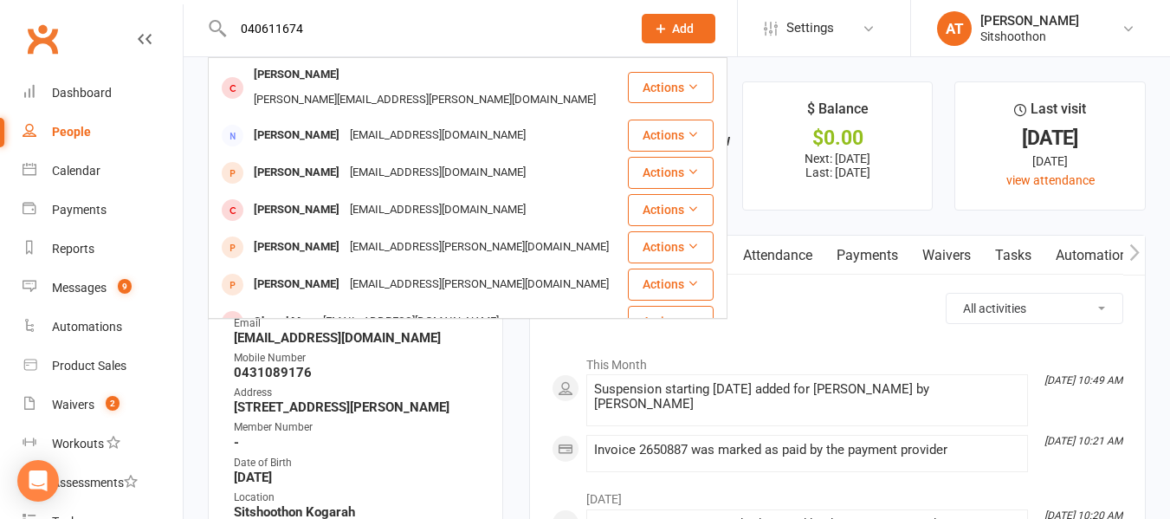
type input "0406116747"
